Goal: Task Accomplishment & Management: Use online tool/utility

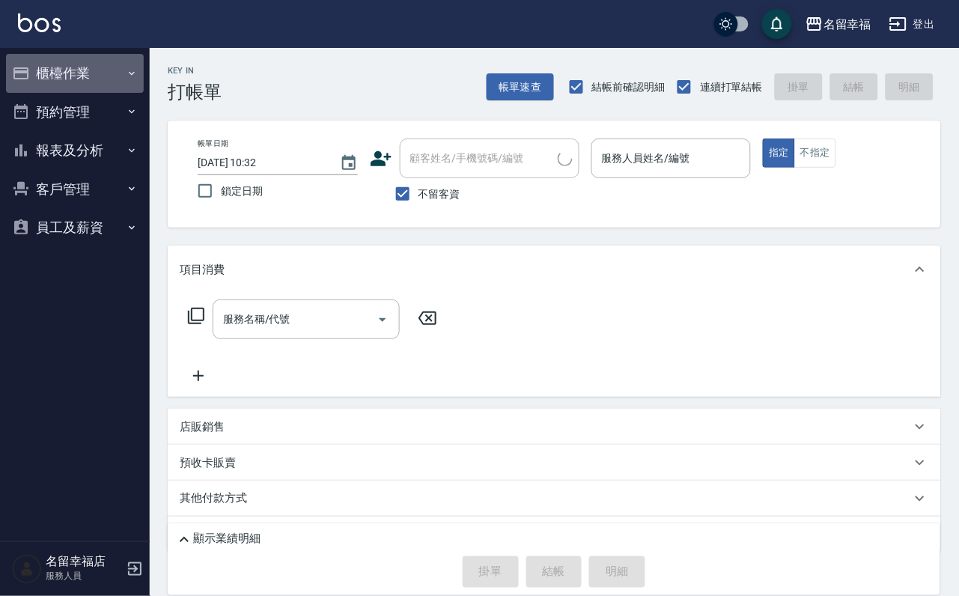
click at [62, 72] on button "櫃檯作業" at bounding box center [75, 73] width 138 height 39
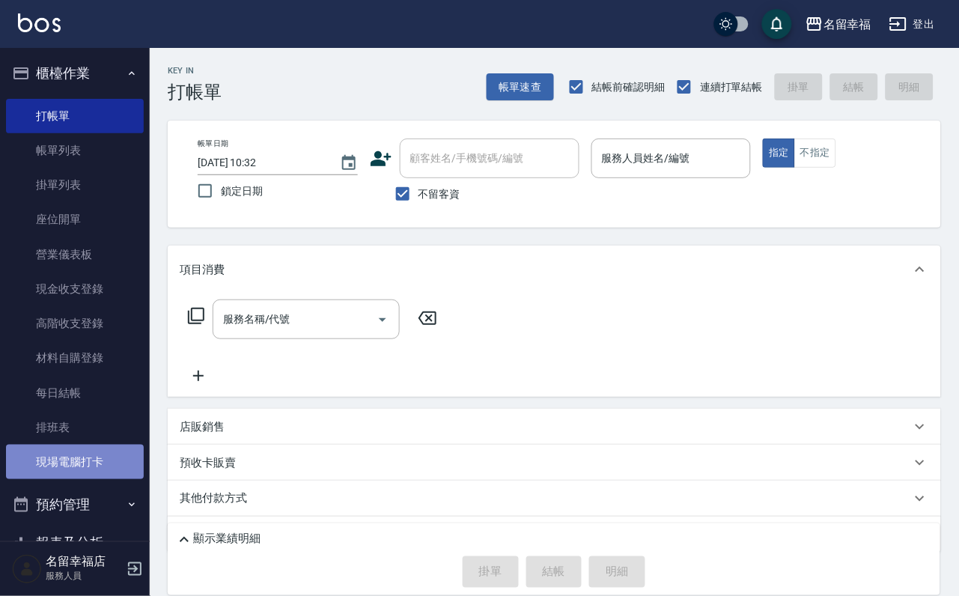
click at [74, 479] on link "現場電腦打卡" at bounding box center [75, 462] width 138 height 34
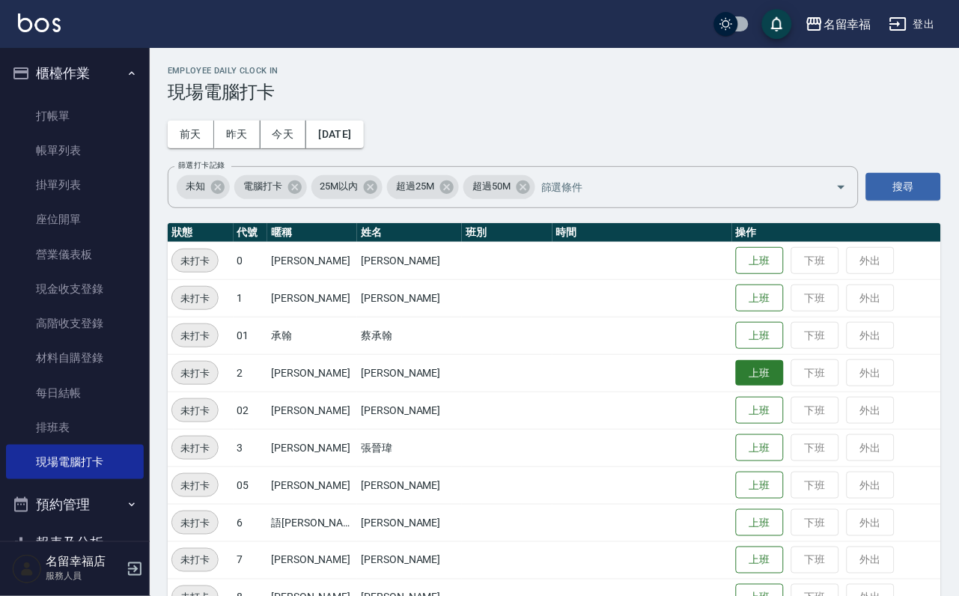
click at [759, 373] on button "上班" at bounding box center [760, 373] width 48 height 26
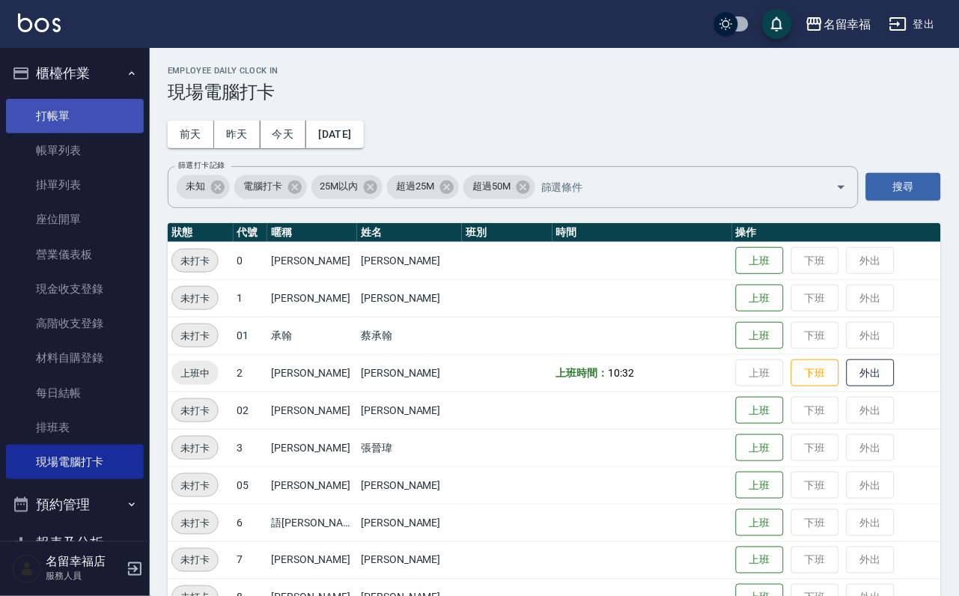
click at [70, 125] on link "打帳單" at bounding box center [75, 116] width 138 height 34
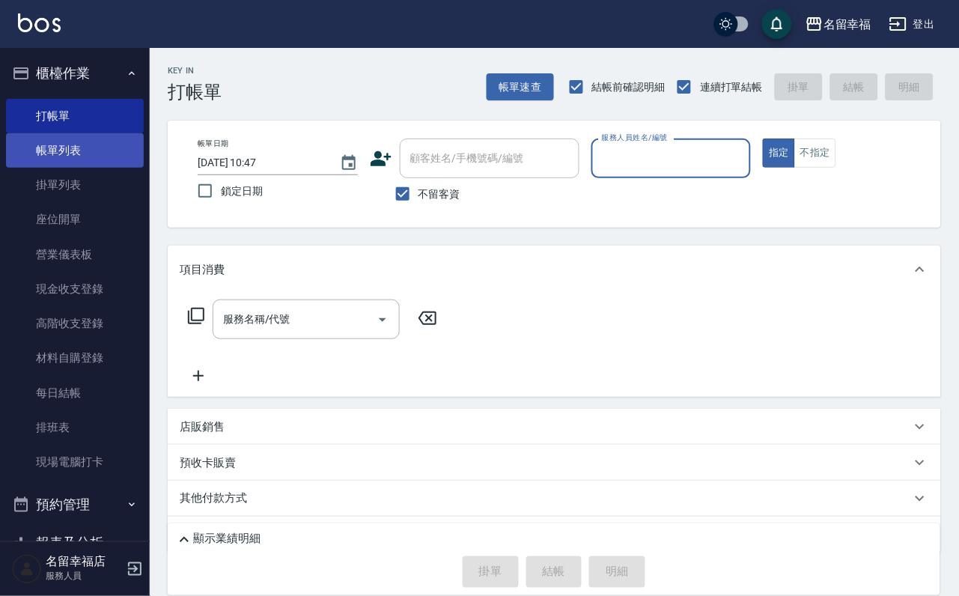
click at [82, 165] on link "帳單列表" at bounding box center [75, 150] width 138 height 34
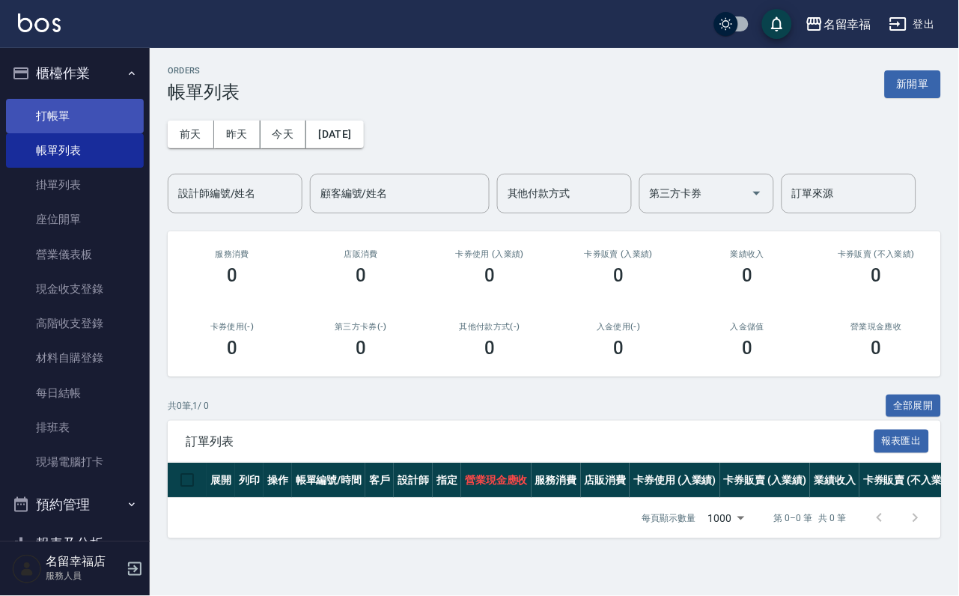
click at [95, 132] on link "打帳單" at bounding box center [75, 116] width 138 height 34
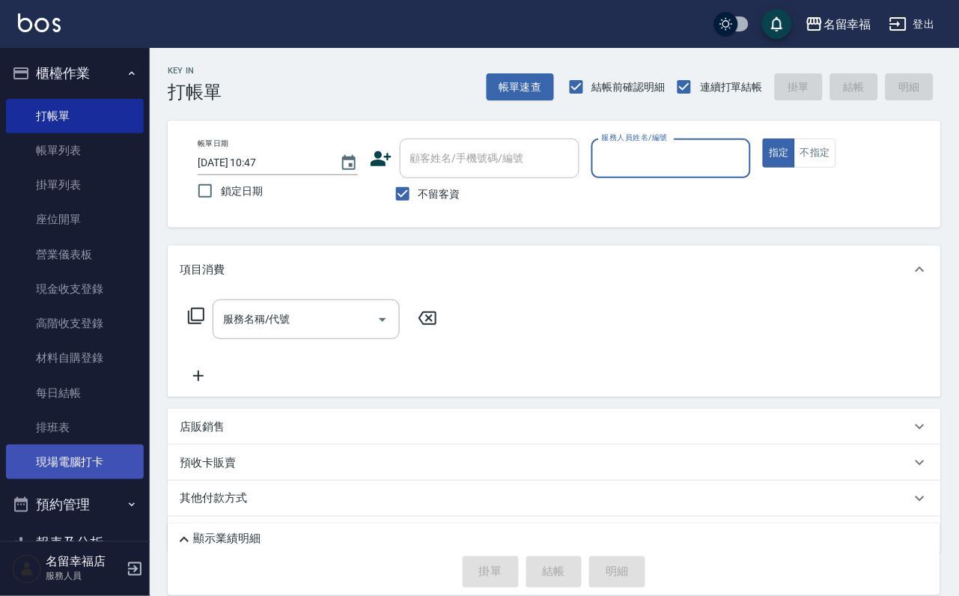
click at [81, 479] on link "現場電腦打卡" at bounding box center [75, 462] width 138 height 34
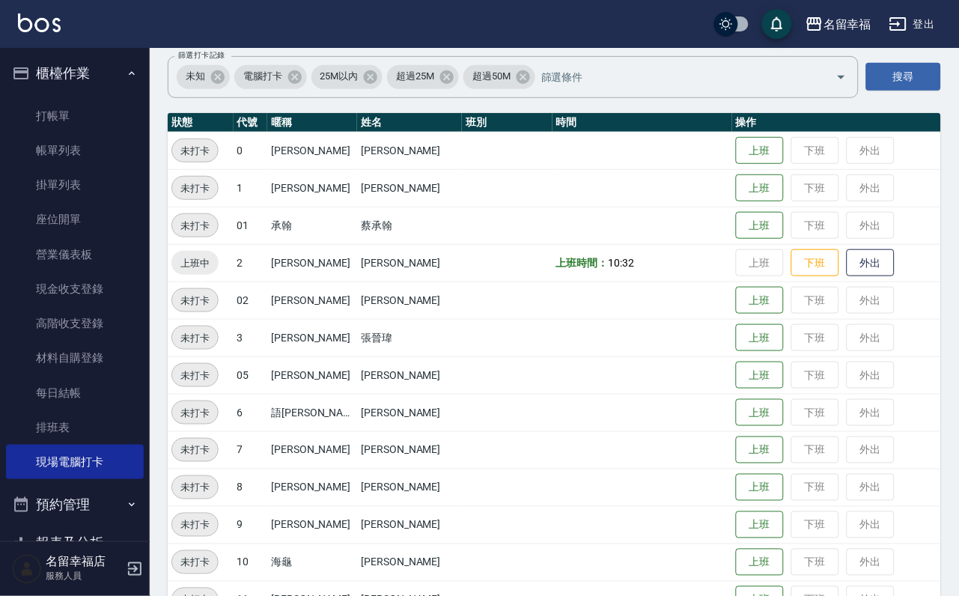
scroll to position [112, 0]
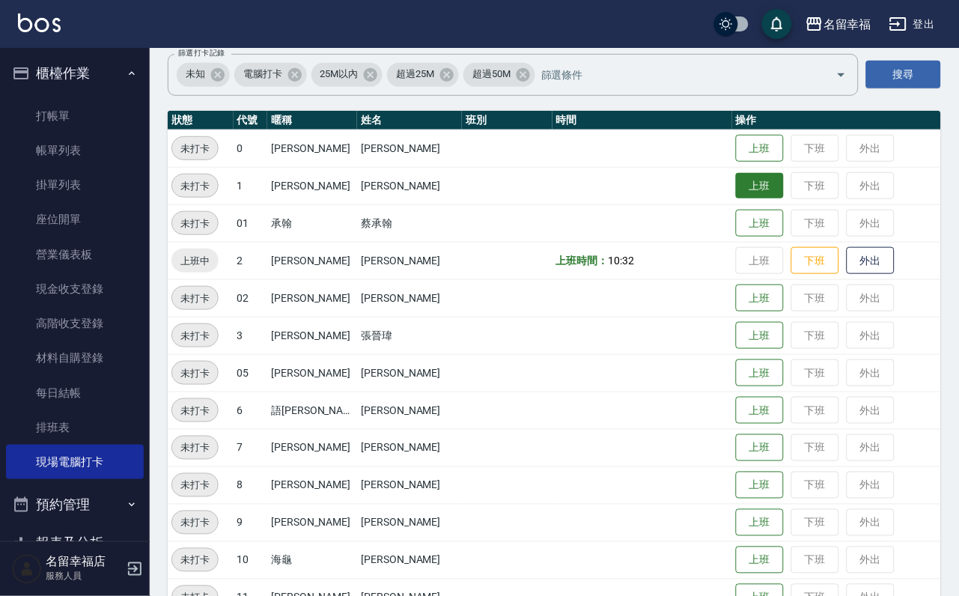
click at [757, 191] on button "上班" at bounding box center [760, 186] width 48 height 26
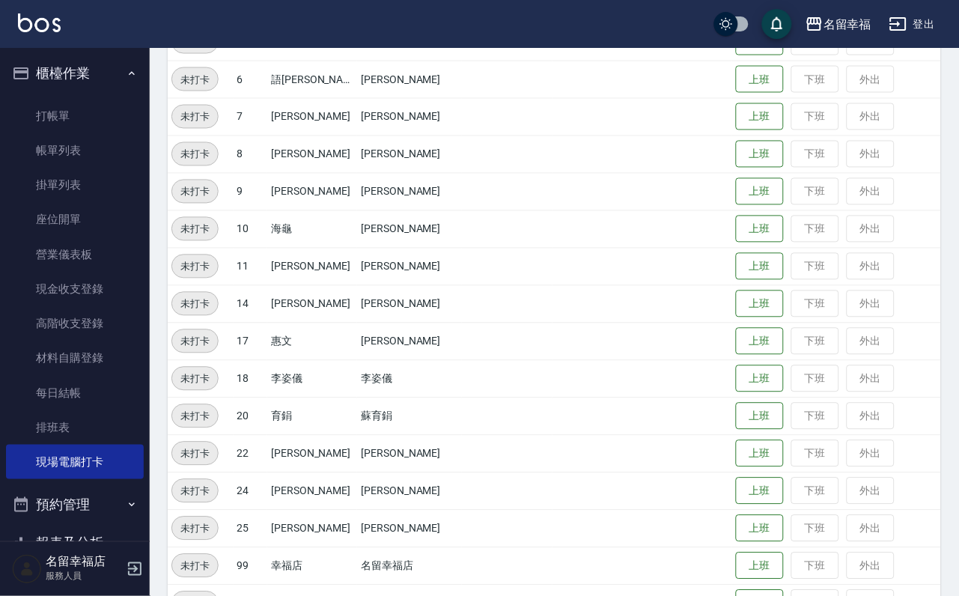
scroll to position [449, 0]
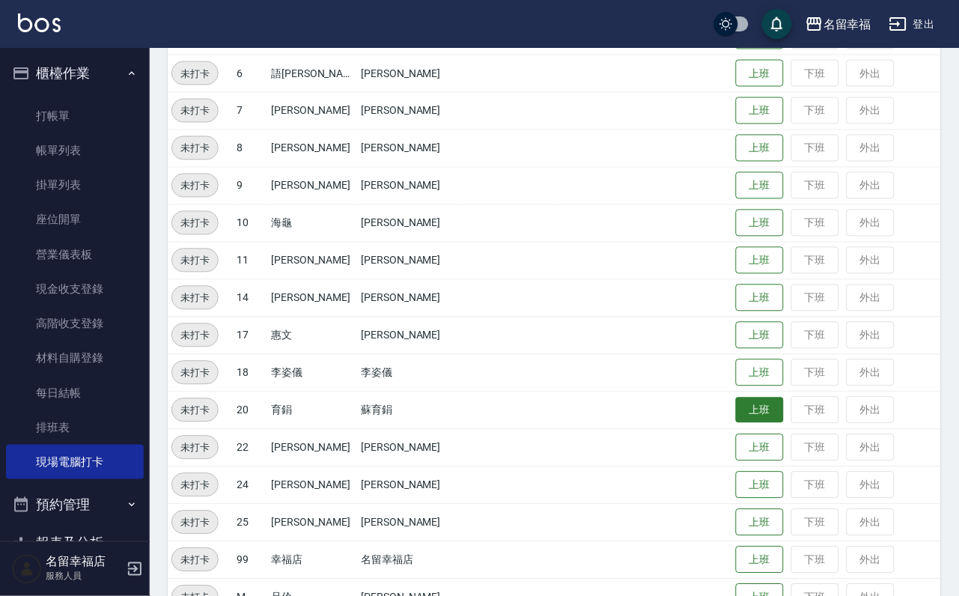
click at [740, 416] on button "上班" at bounding box center [760, 410] width 48 height 26
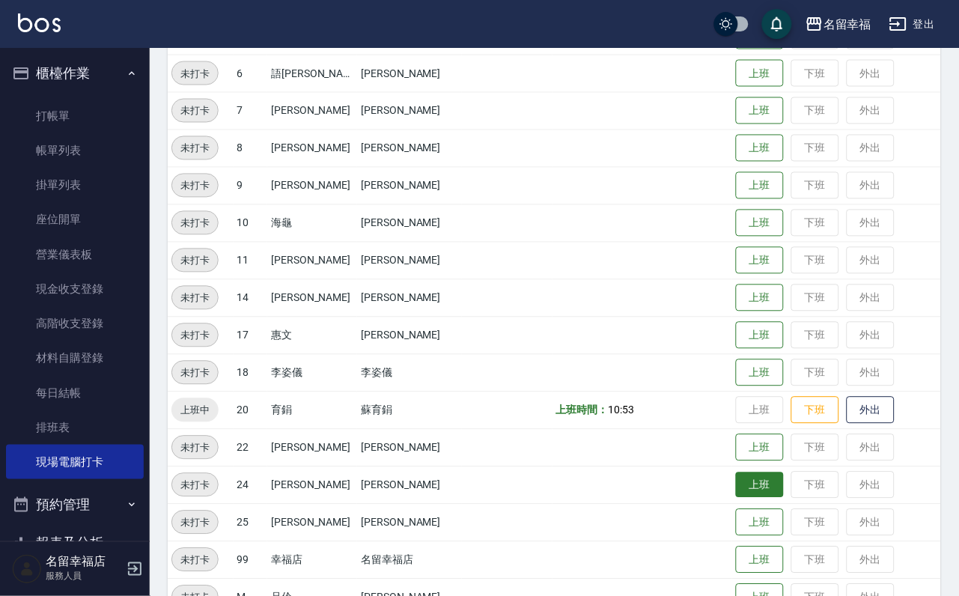
click at [740, 498] on button "上班" at bounding box center [760, 485] width 48 height 26
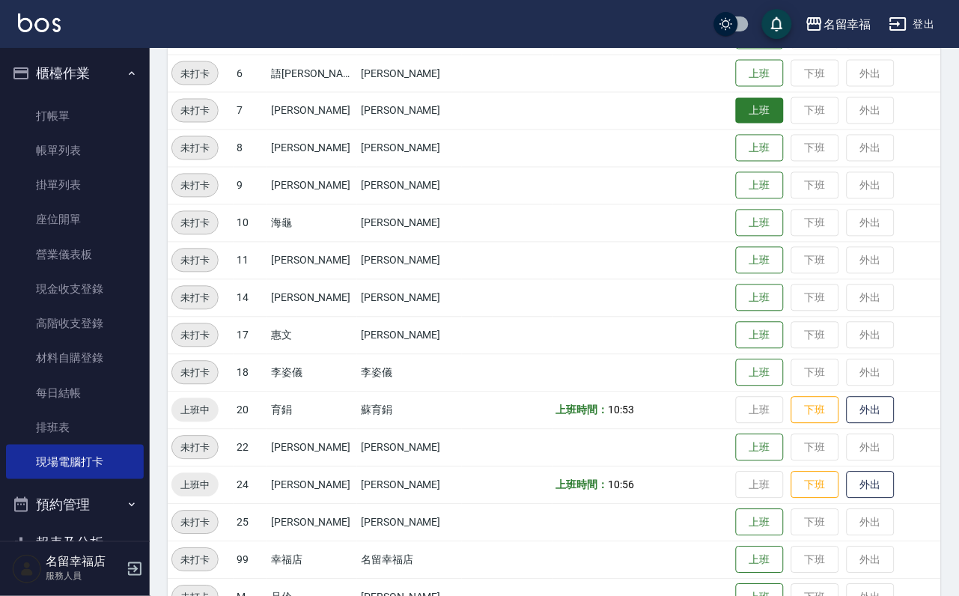
click at [760, 117] on button "上班" at bounding box center [760, 111] width 48 height 26
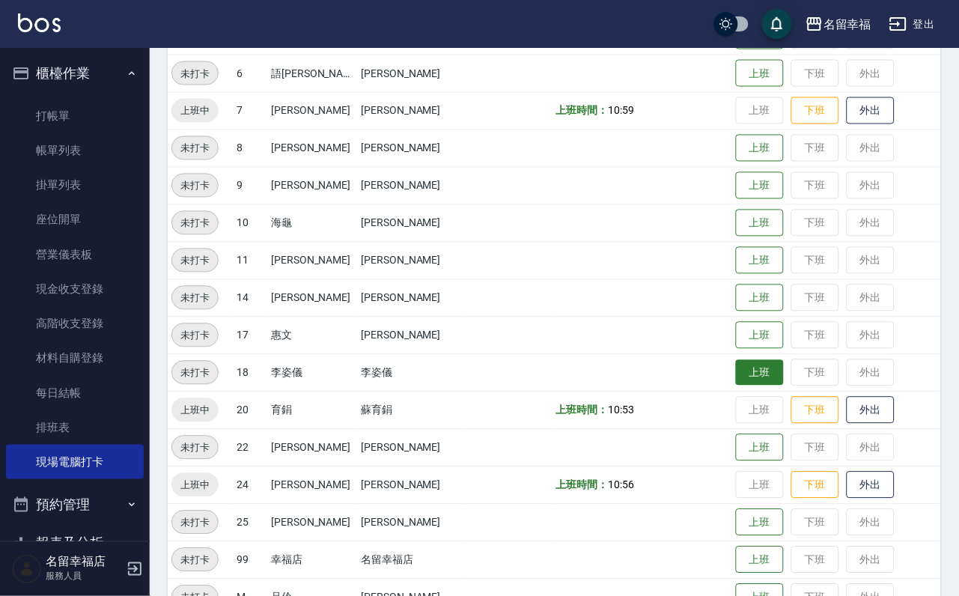
click at [739, 376] on button "上班" at bounding box center [760, 373] width 48 height 26
